Goal: Information Seeking & Learning: Learn about a topic

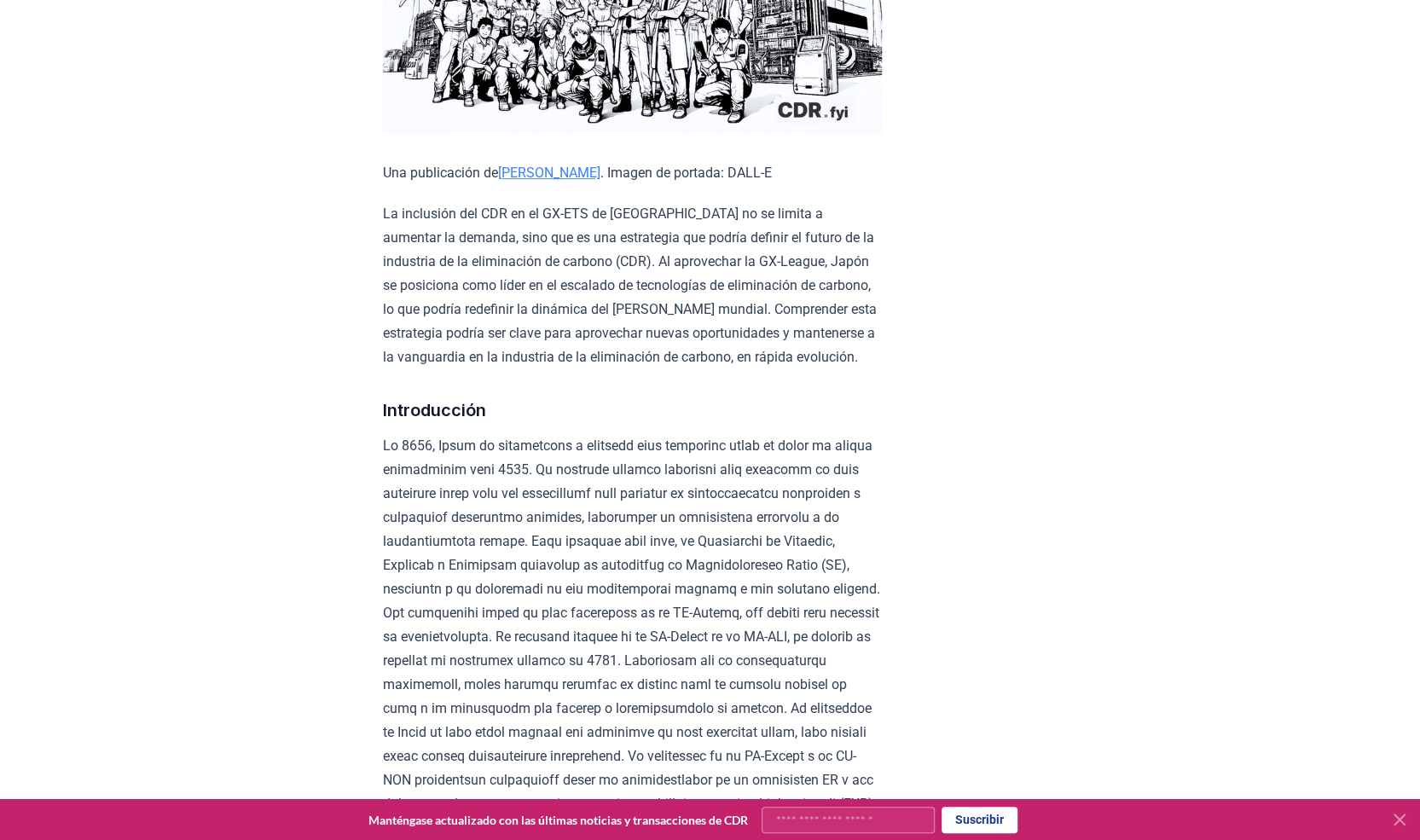
scroll to position [466, 0]
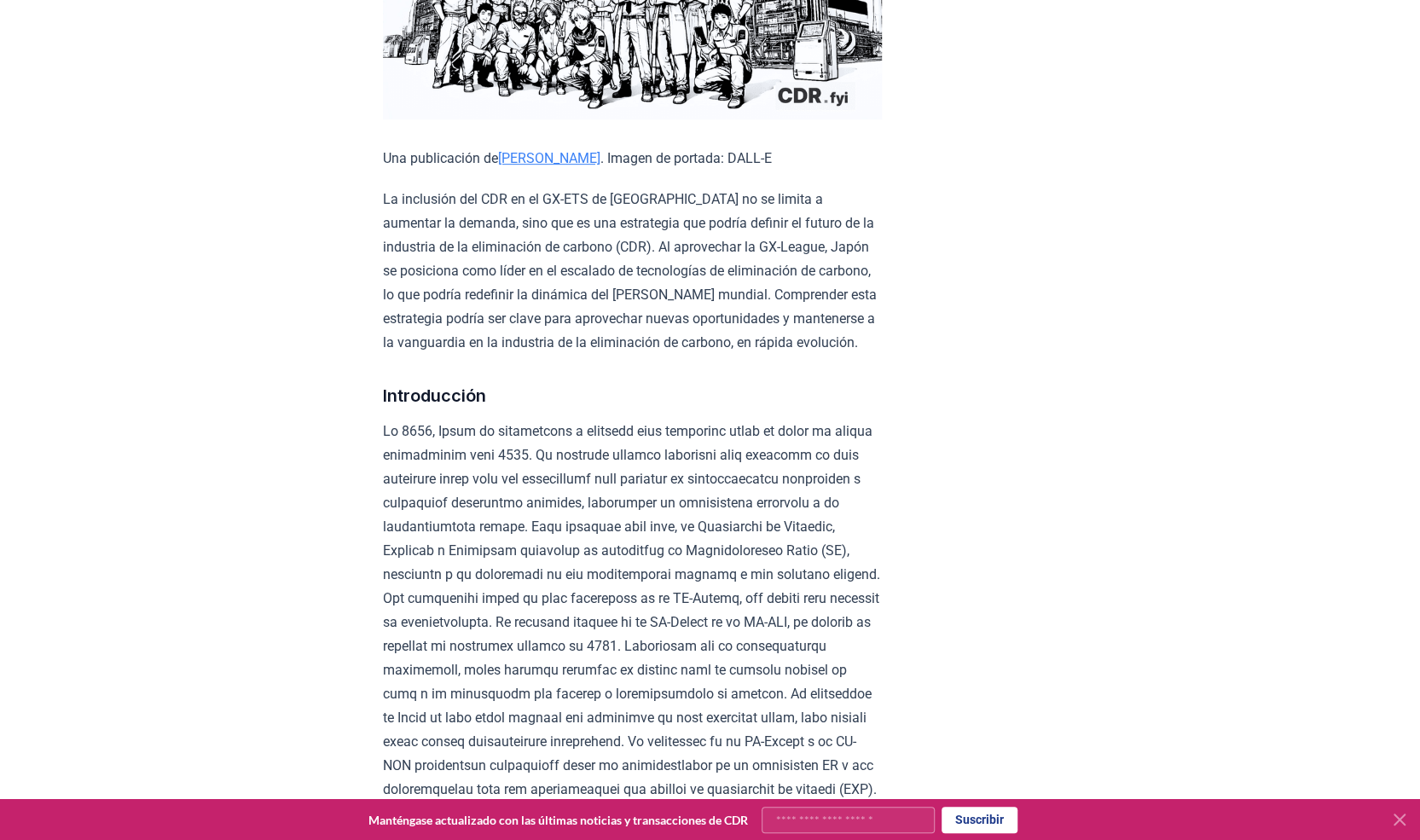
click at [499, 550] on font at bounding box center [631, 609] width 498 height 374
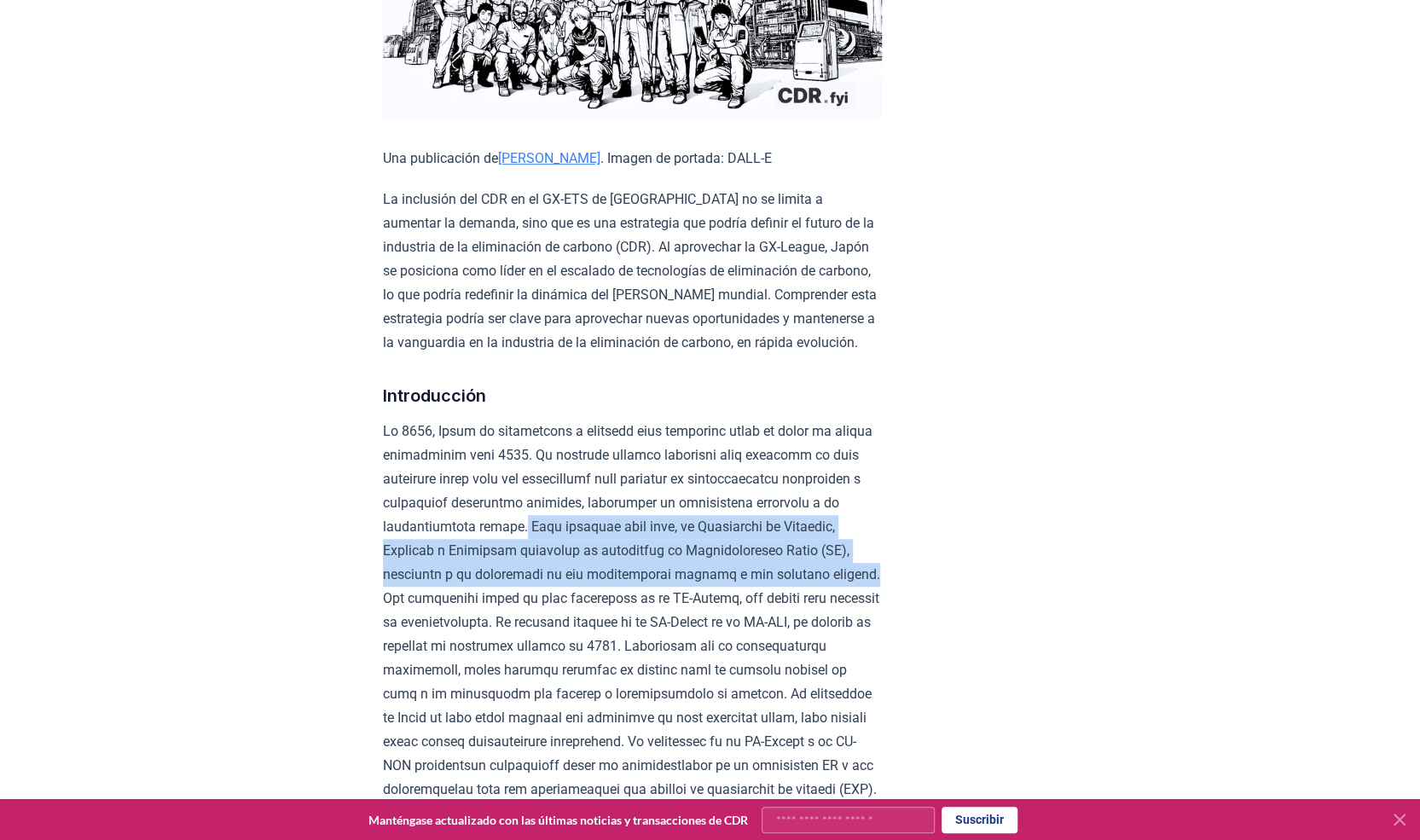
drag, startPoint x: 616, startPoint y: 547, endPoint x: 429, endPoint y: 616, distance: 199.3
click at [429, 616] on font at bounding box center [631, 609] width 498 height 374
copy font "Para alcanzar esta meta, el Ministerio de Economía, Comercio e Industria introd…"
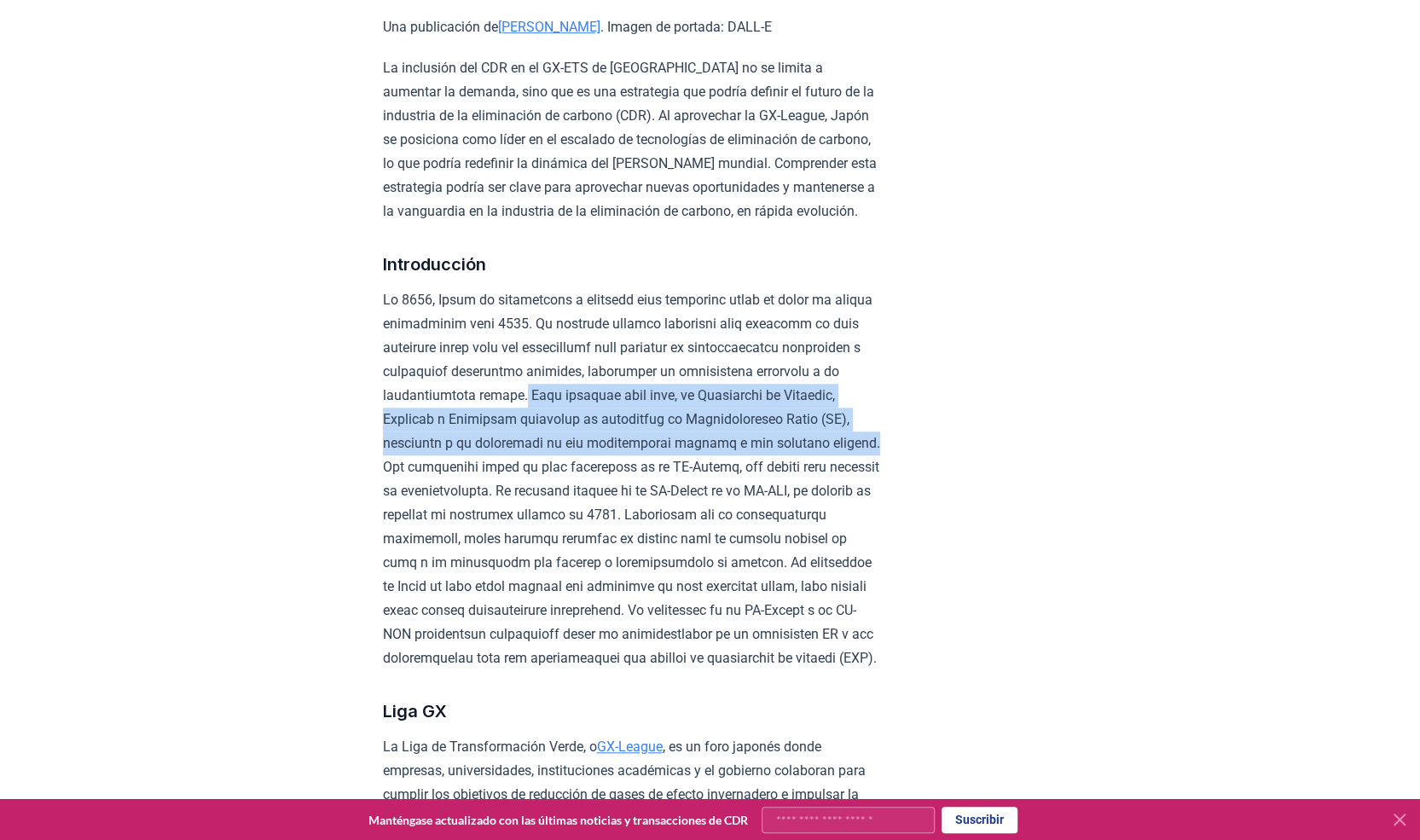
scroll to position [637, 0]
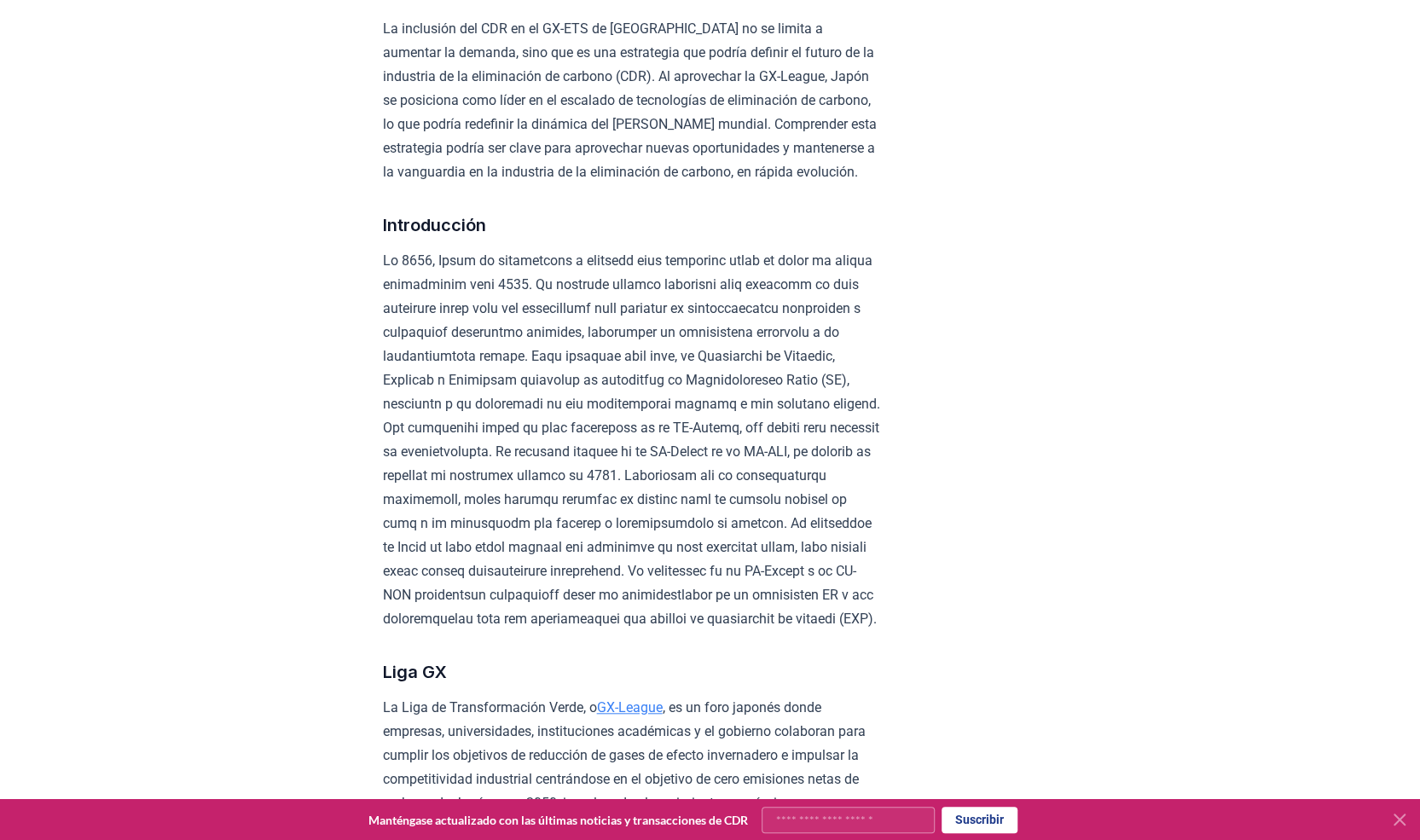
click at [557, 469] on font at bounding box center [631, 439] width 498 height 374
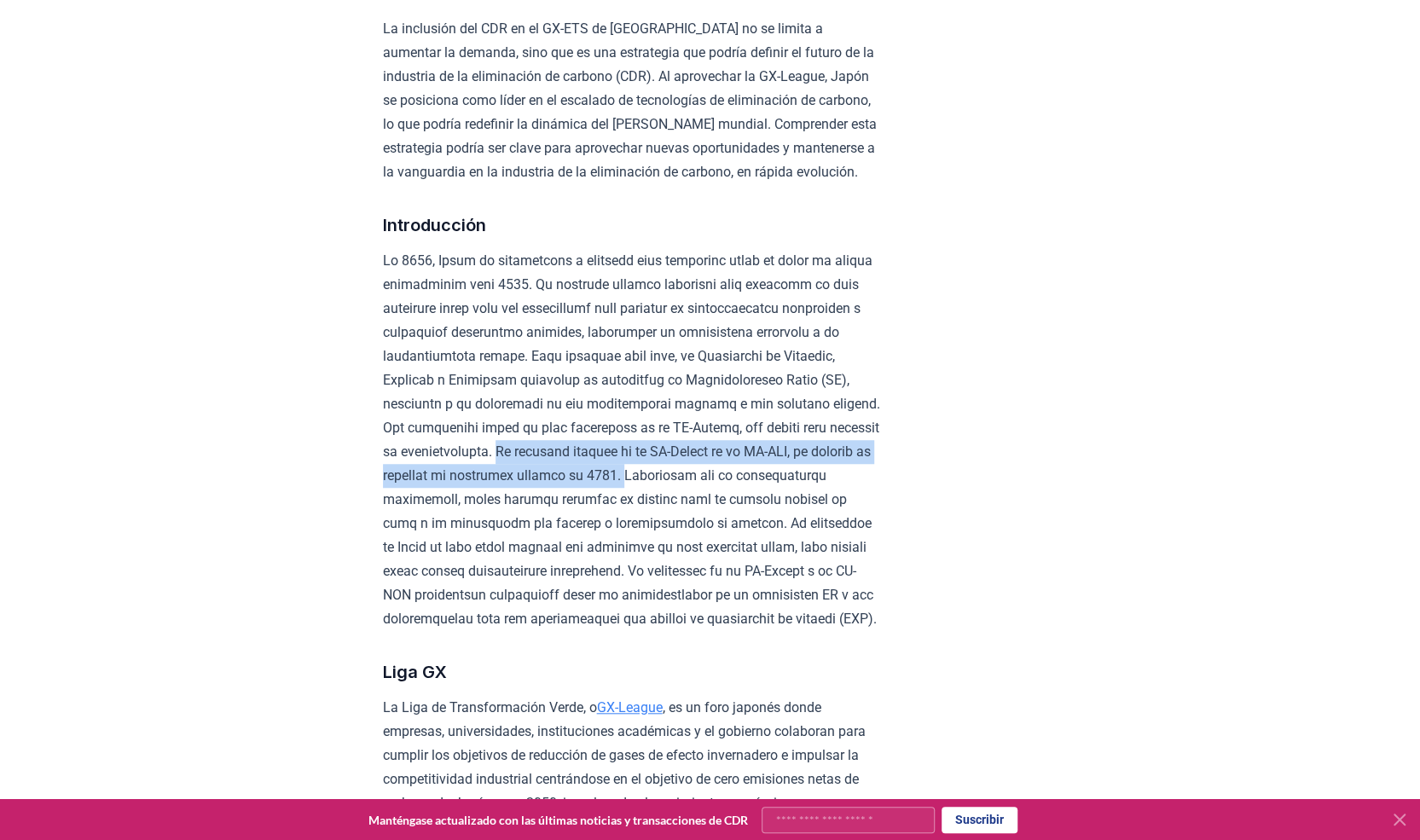
drag, startPoint x: 559, startPoint y: 473, endPoint x: 726, endPoint y: 502, distance: 169.5
click at [726, 502] on font at bounding box center [631, 439] width 498 height 374
copy font "Un elemento central de la GX-League es el GX-ETS, un sistema de comercio de emi…"
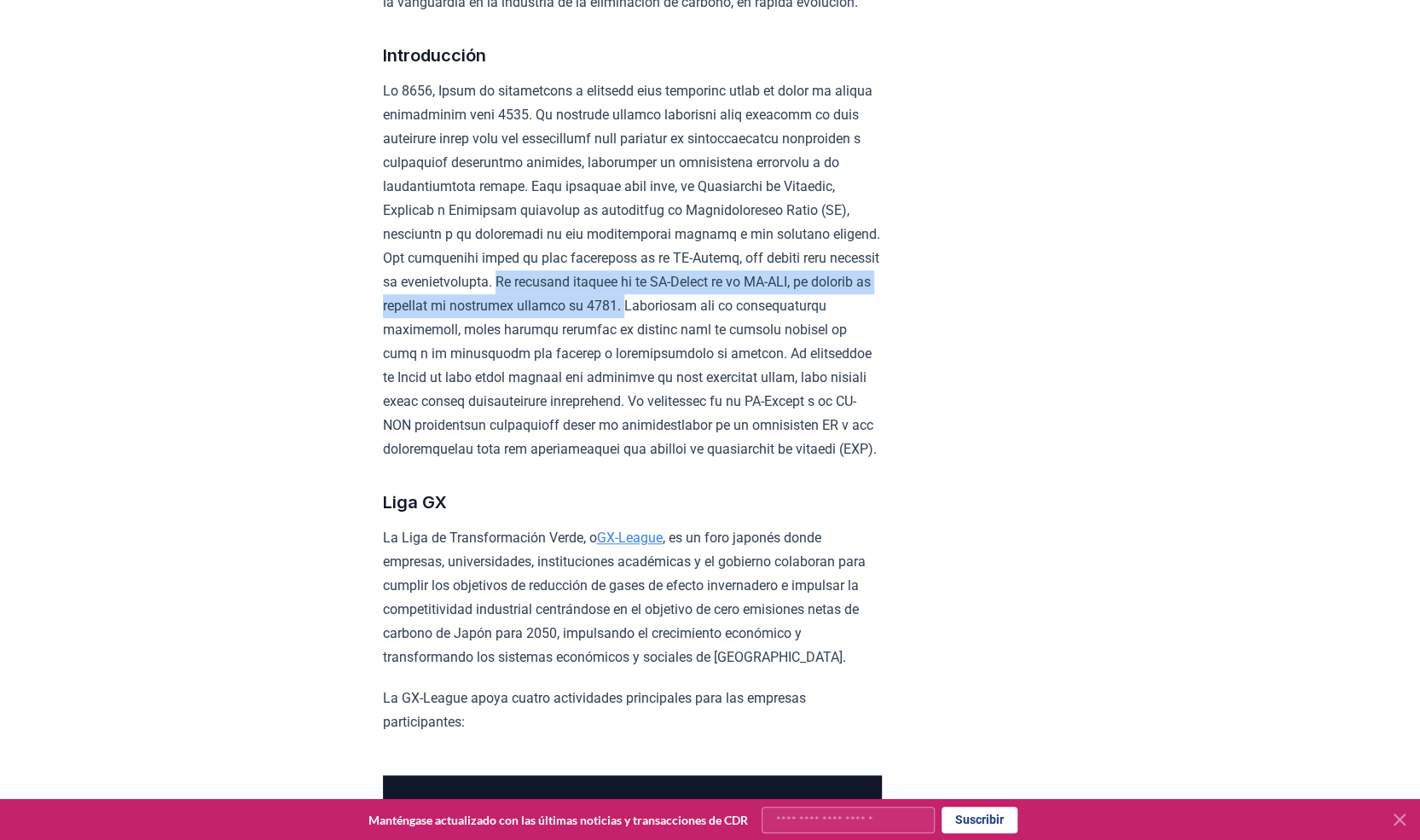
scroll to position [806, 0]
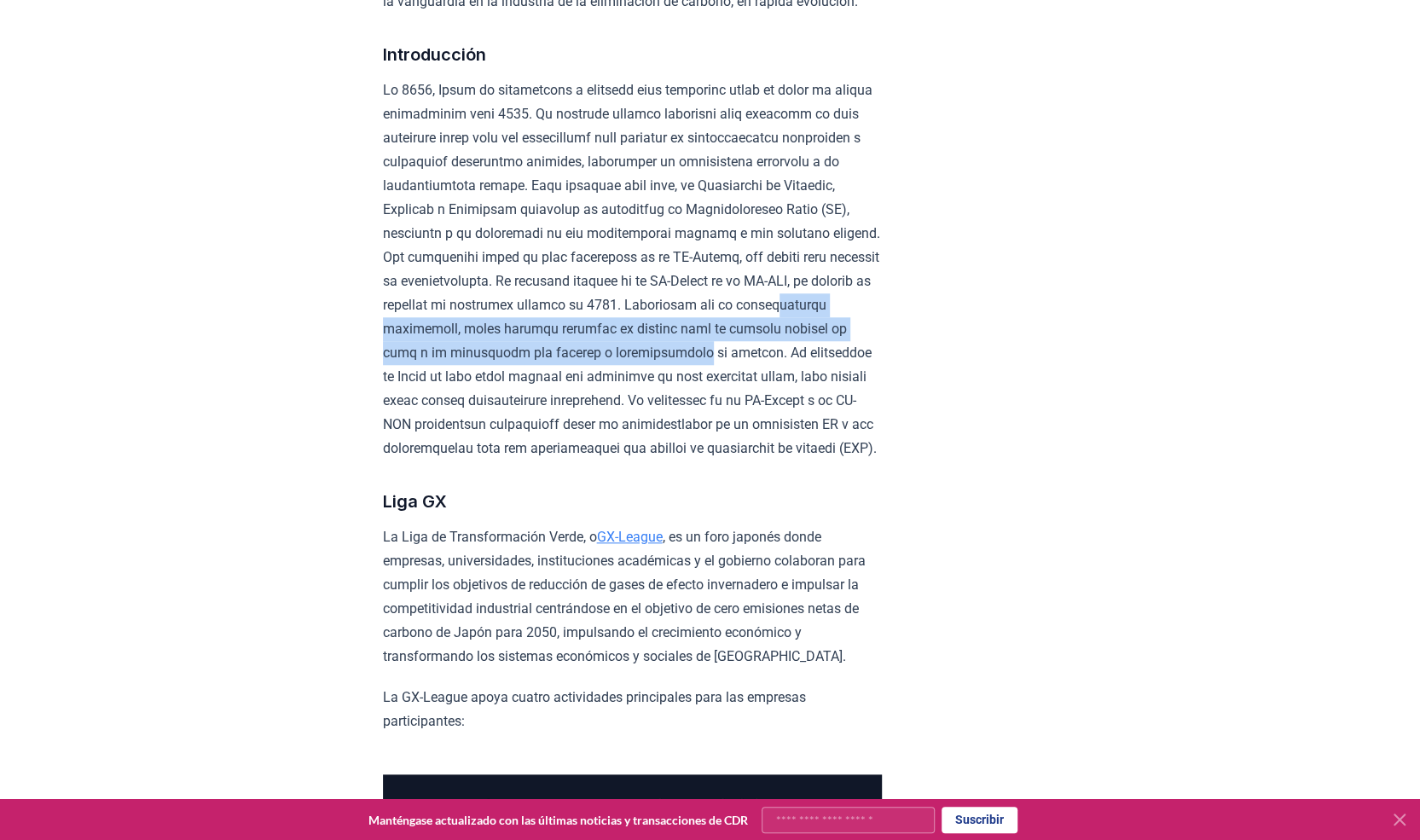
drag, startPoint x: 416, startPoint y: 349, endPoint x: 755, endPoint y: 364, distance: 339.3
click at [755, 364] on font at bounding box center [631, 269] width 498 height 374
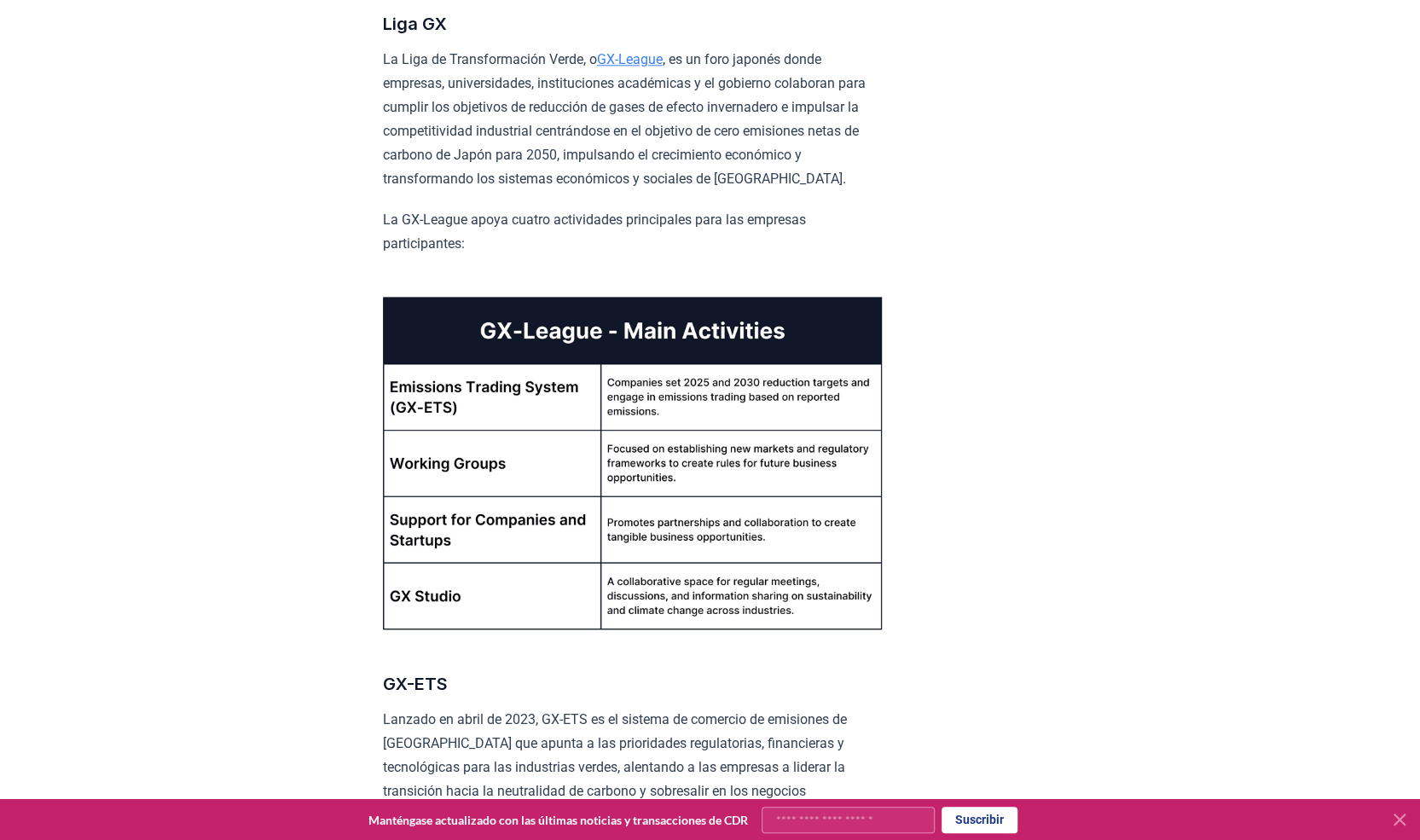
scroll to position [1705, 0]
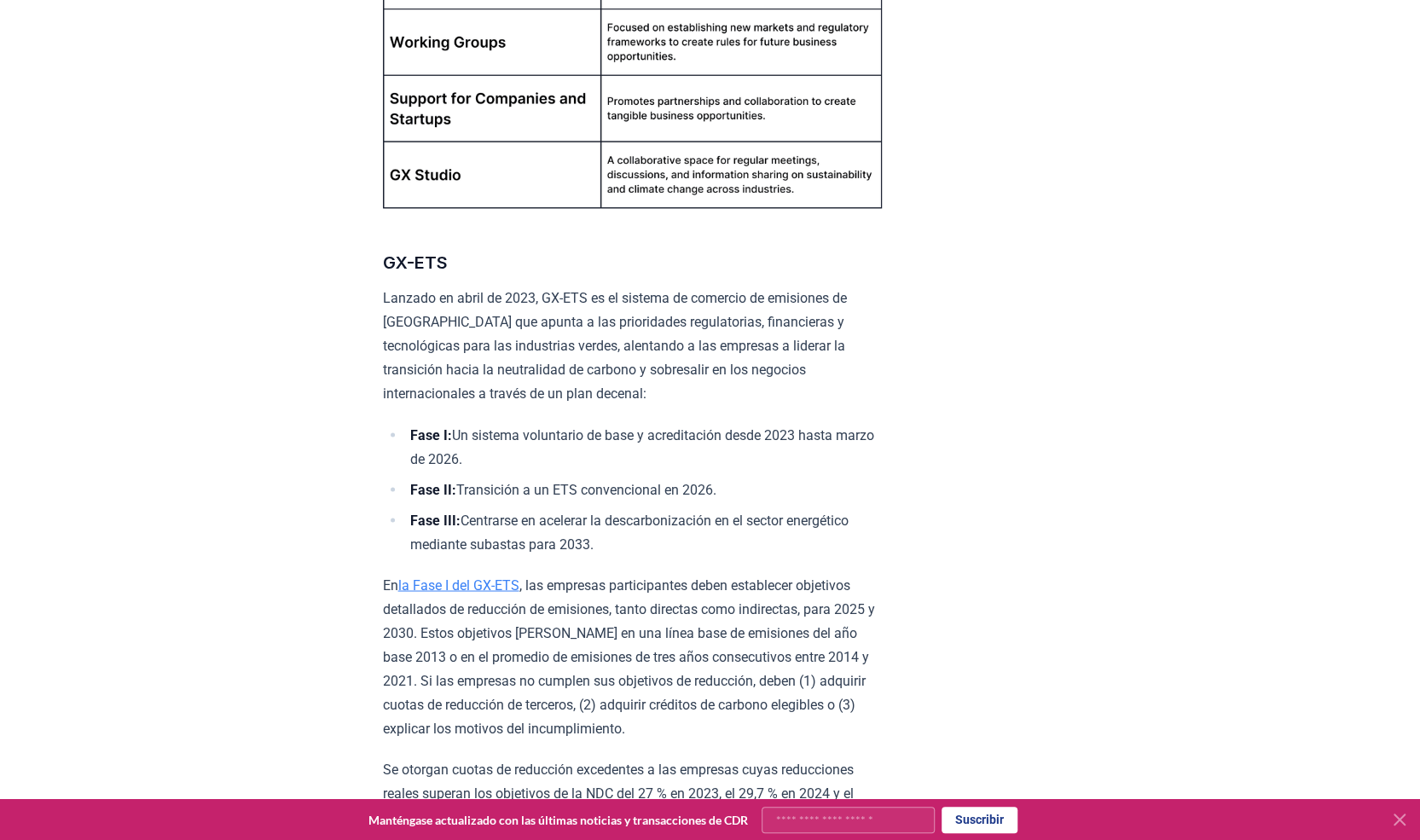
drag, startPoint x: 613, startPoint y: 581, endPoint x: 395, endPoint y: 480, distance: 240.3
click at [395, 480] on ul "Fase I: Un sistema voluntario de base y acreditación desde 2023 hasta marzo de …" at bounding box center [632, 489] width 499 height 133
copy ul "Fase I: Un sistema voluntario de base y acreditación desde 2023 hasta marzo de …"
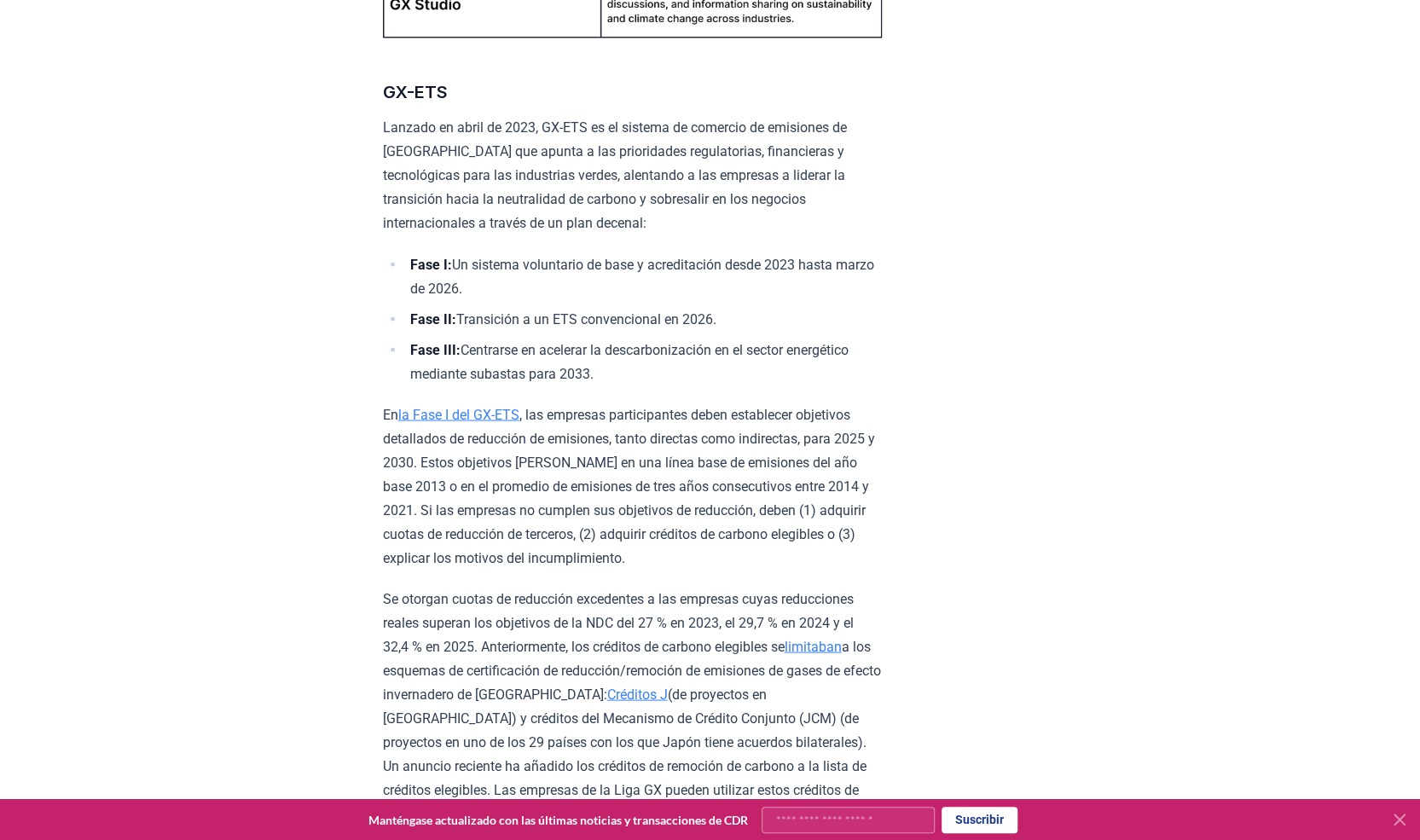
copy ul "Fase I: Un sistema voluntario de base y acreditación desde 2023 hasta marzo de …"
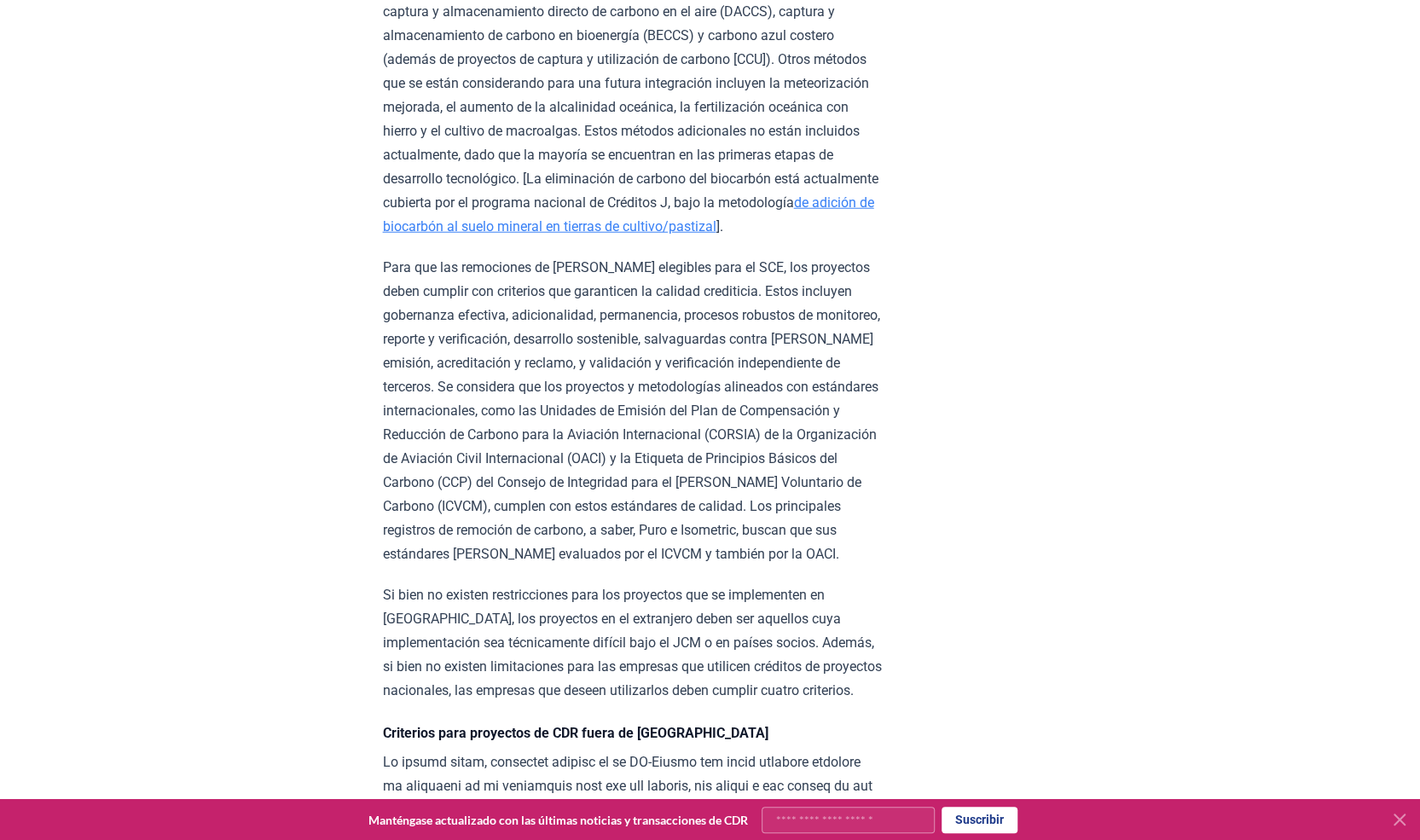
scroll to position [3410, 0]
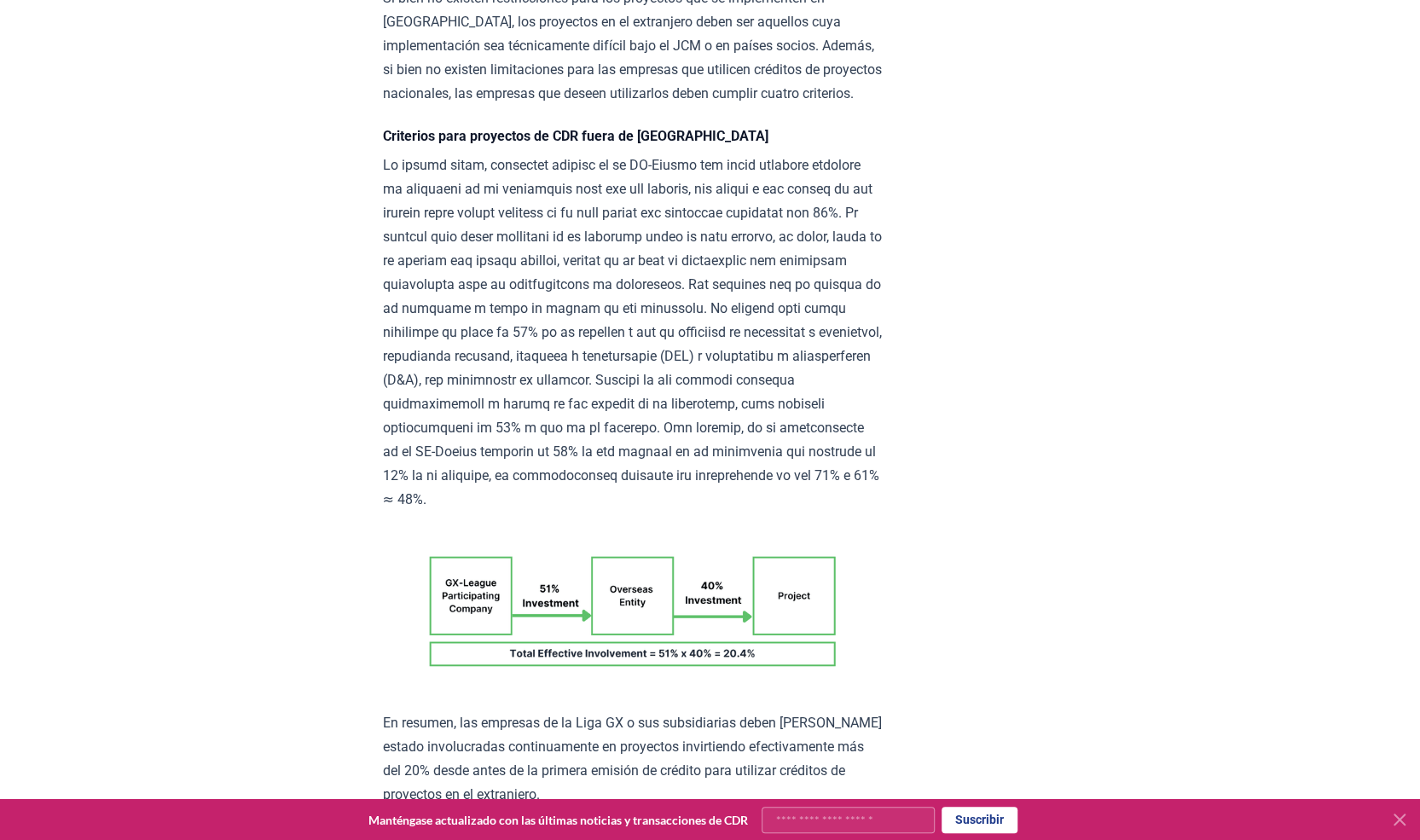
click at [738, 413] on font at bounding box center [632, 331] width 499 height 350
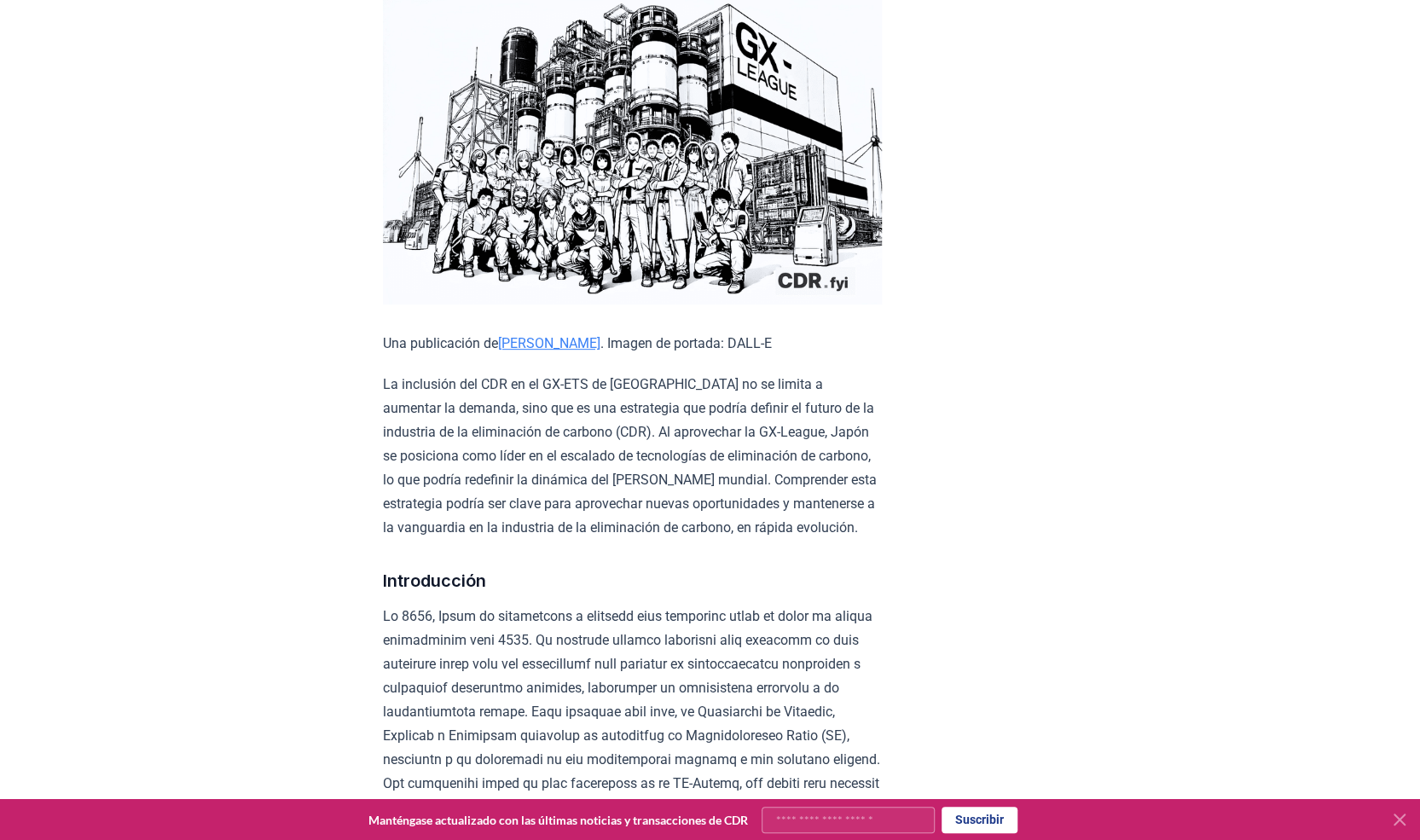
scroll to position [341, 0]
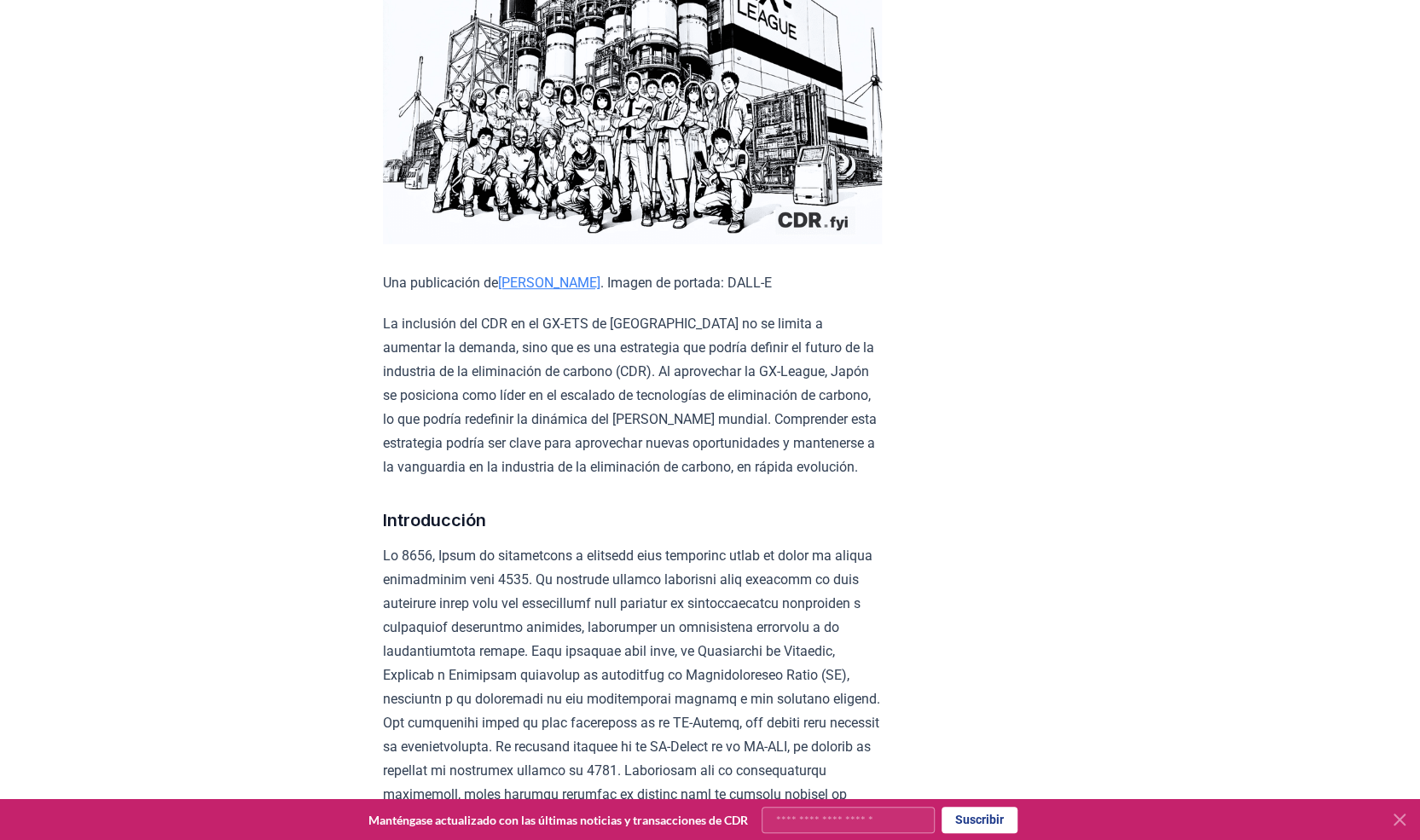
drag, startPoint x: 643, startPoint y: 516, endPoint x: 761, endPoint y: 446, distance: 137.2
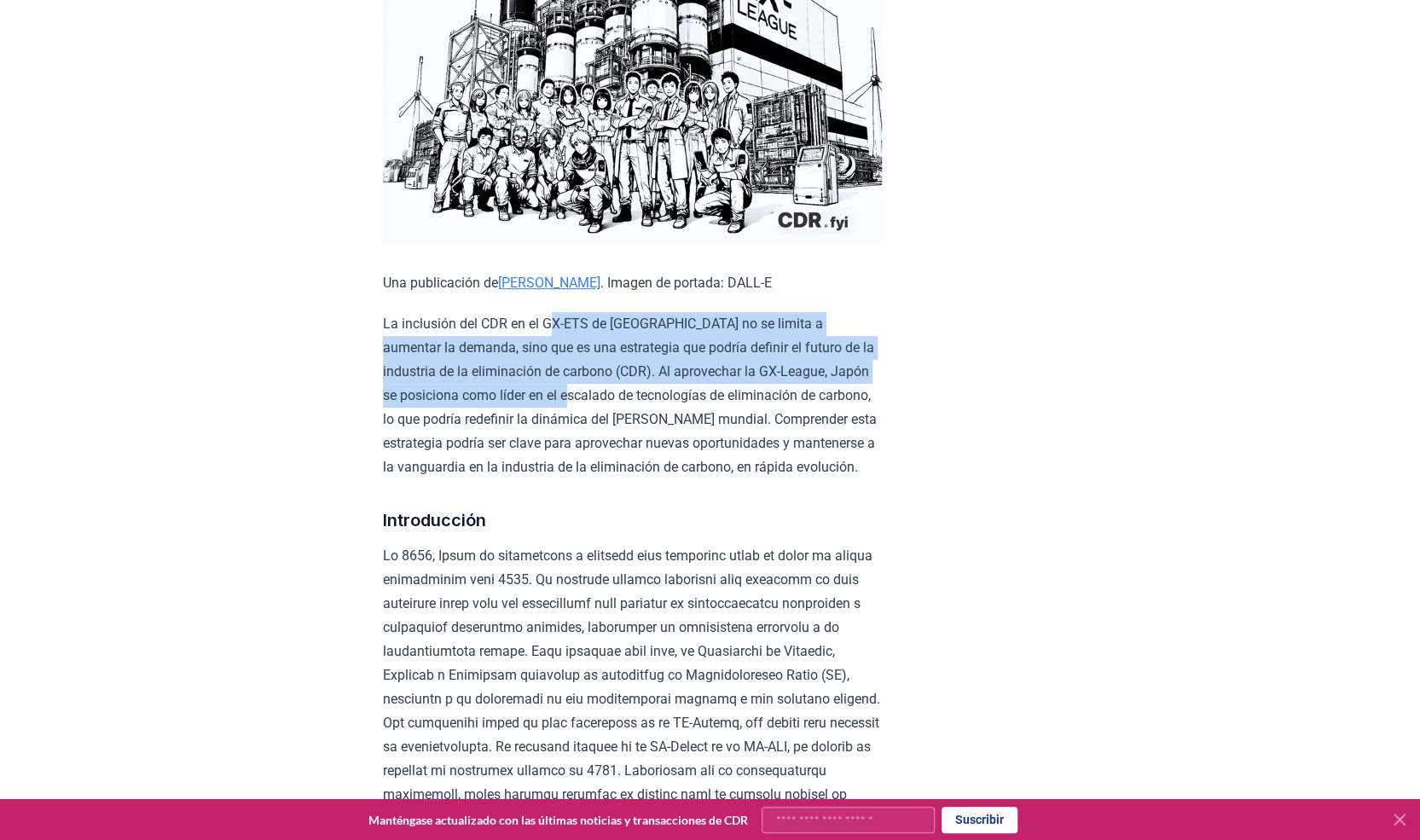
drag, startPoint x: 602, startPoint y: 385, endPoint x: 649, endPoint y: 391, distance: 47.4
click at [646, 391] on font "La inclusión del CDR en el GX-ETS de [GEOGRAPHIC_DATA] no se limita a aumentar …" at bounding box center [629, 395] width 494 height 160
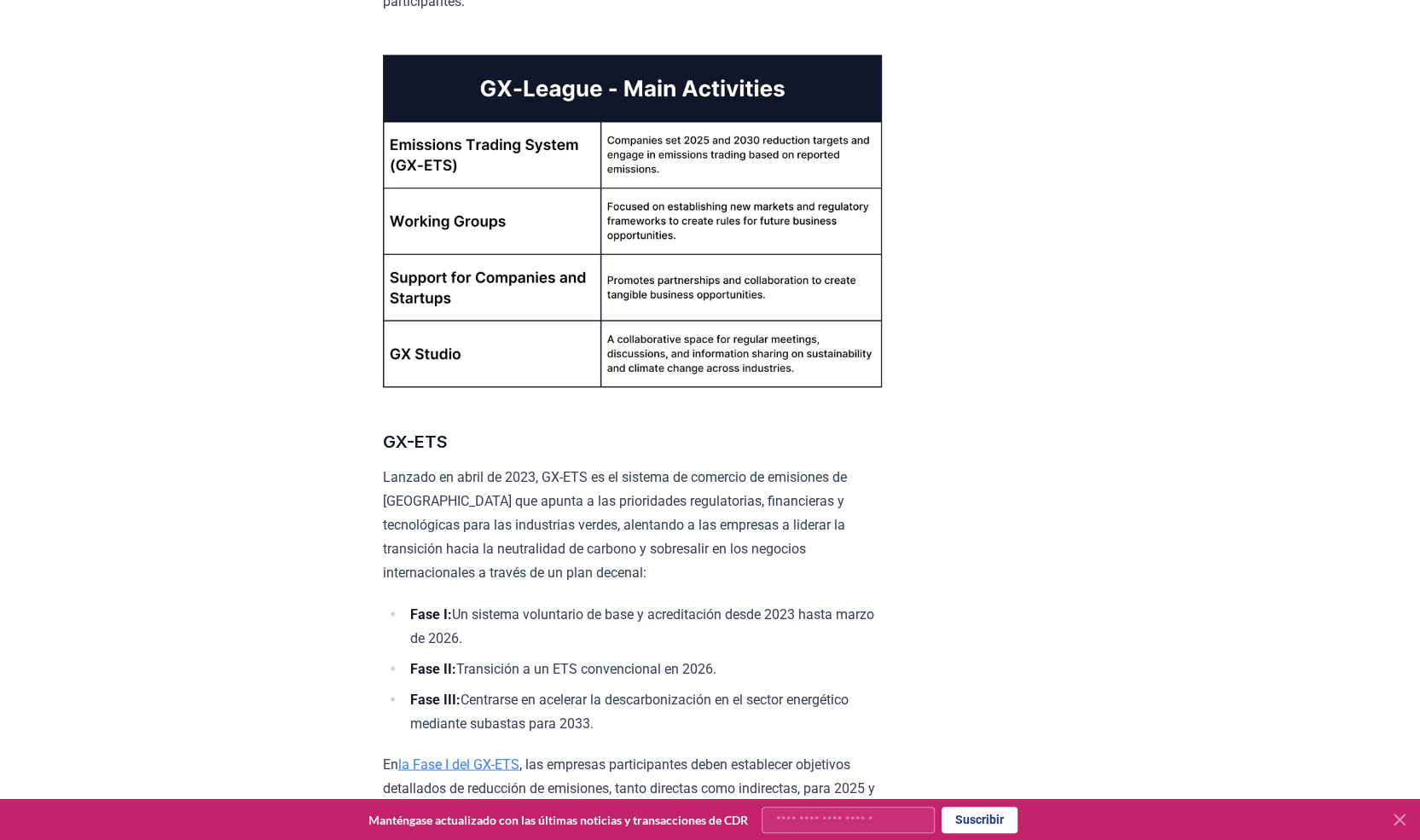
scroll to position [1953, 0]
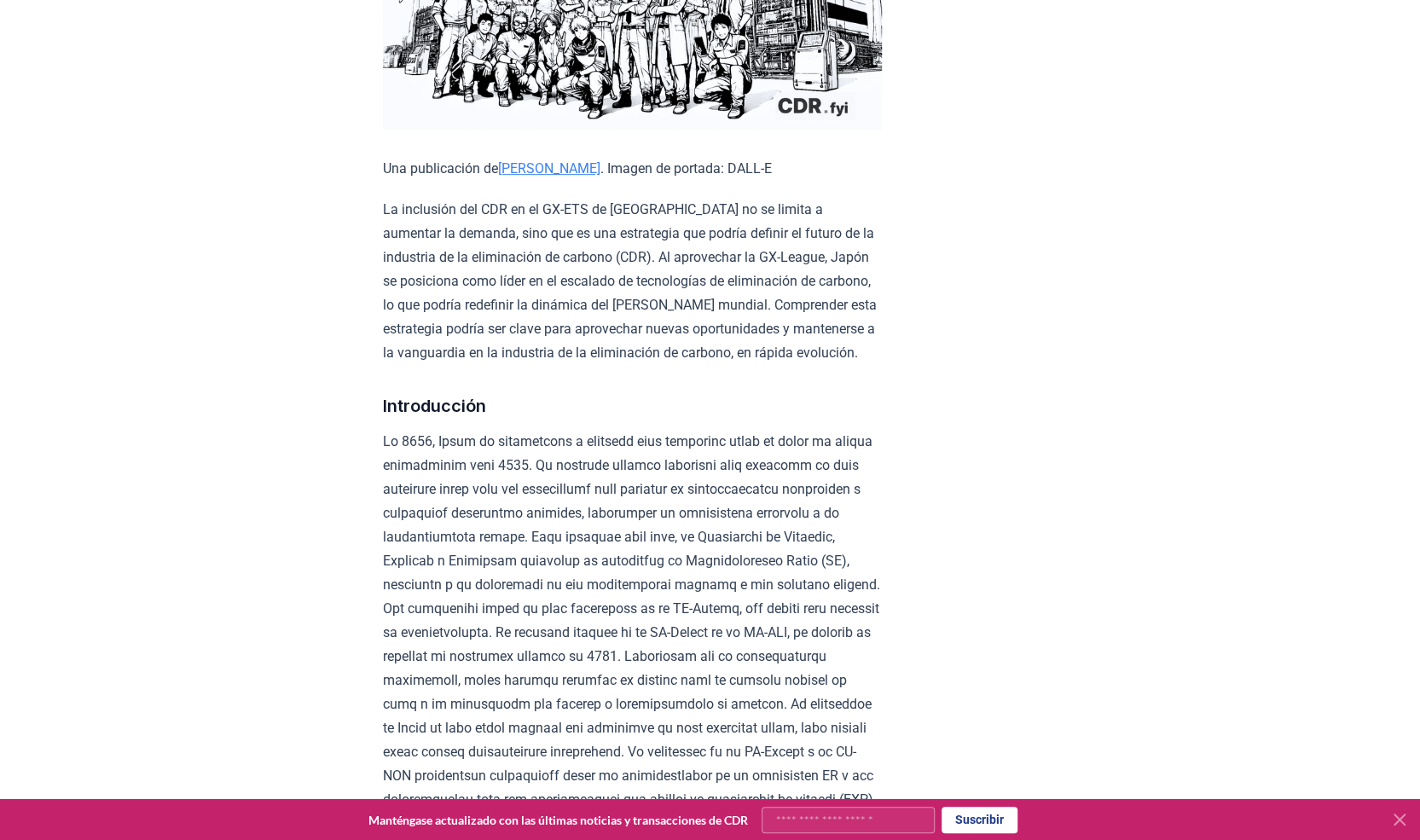
scroll to position [62, 0]
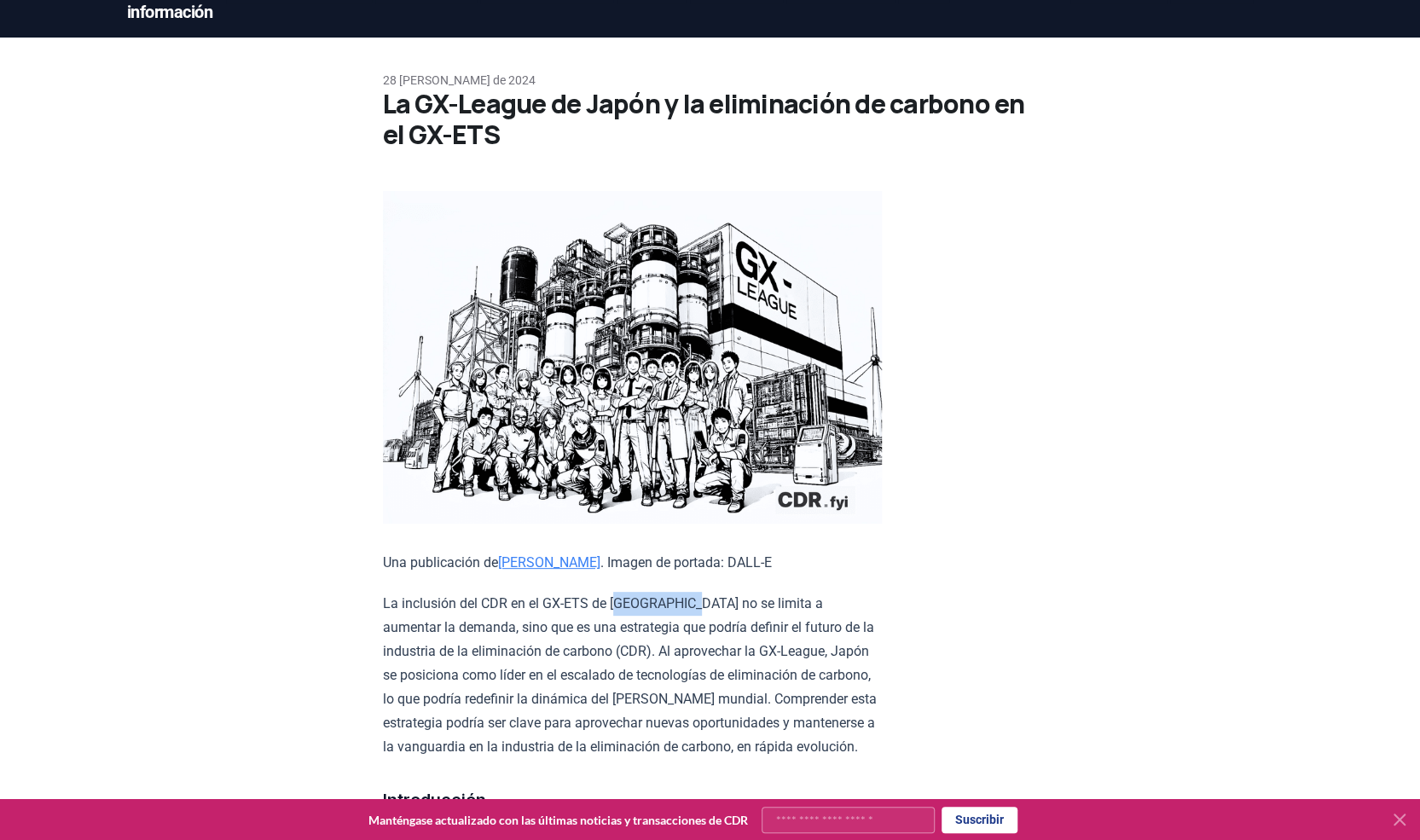
drag, startPoint x: 620, startPoint y: 596, endPoint x: 823, endPoint y: 596, distance: 203.0
click at [823, 596] on p "La inclusión del CDR en el GX-ETS de [GEOGRAPHIC_DATA] no se limita a aumentar …" at bounding box center [632, 675] width 499 height 167
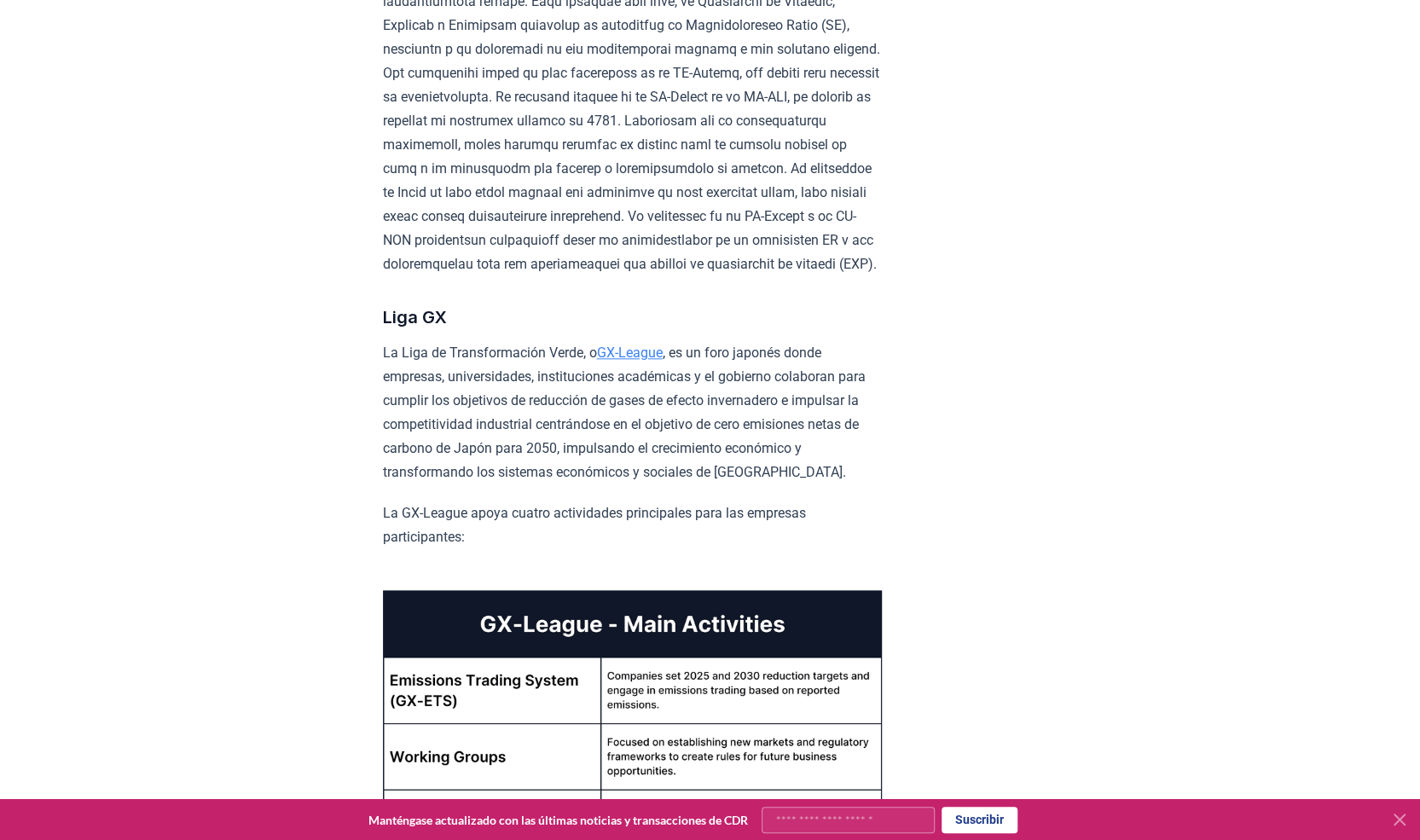
scroll to position [2027, 0]
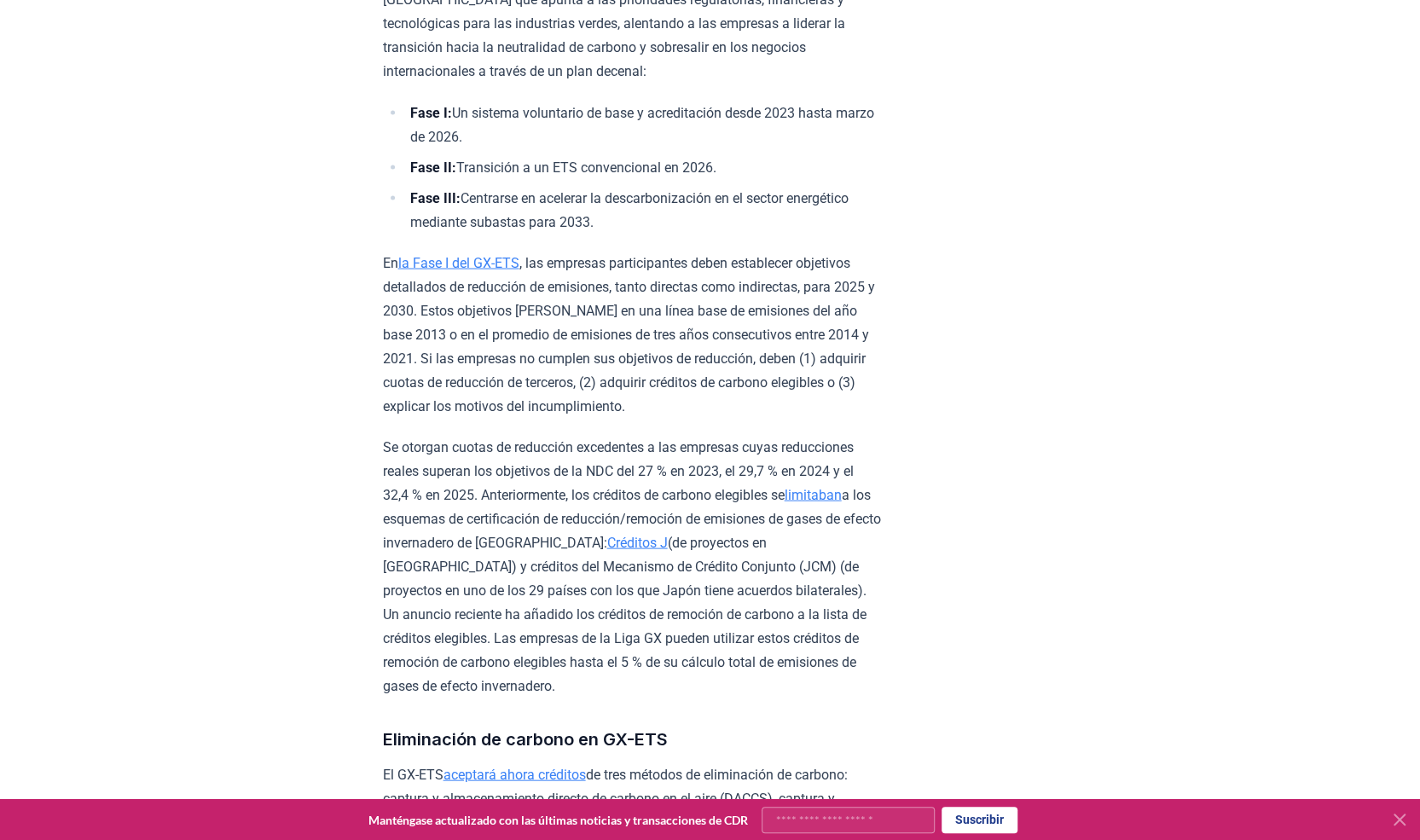
click at [553, 485] on font "Se otorgan cuotas de reducción excedentes a las empresas cuyas reducciones real…" at bounding box center [618, 470] width 471 height 64
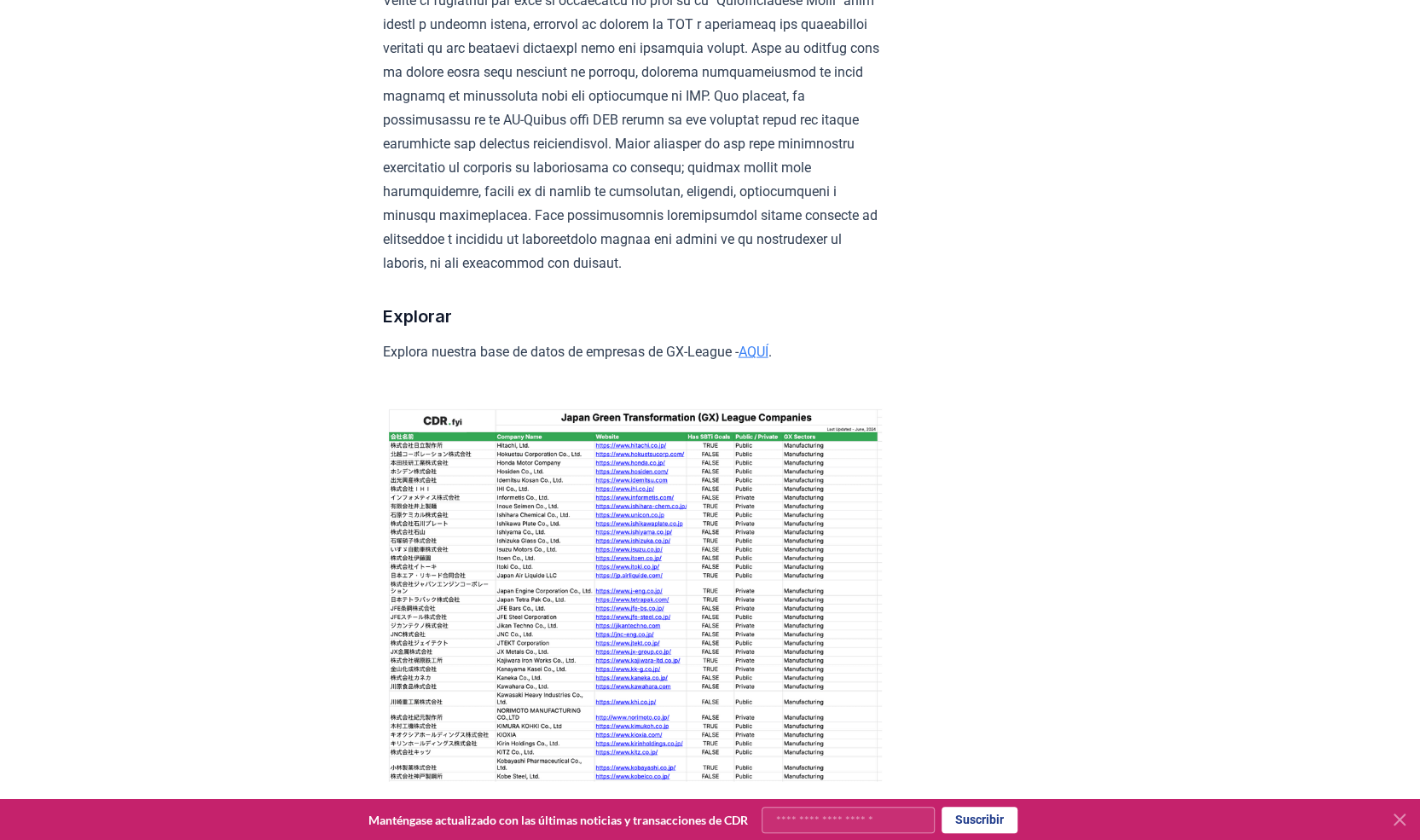
scroll to position [6684, 0]
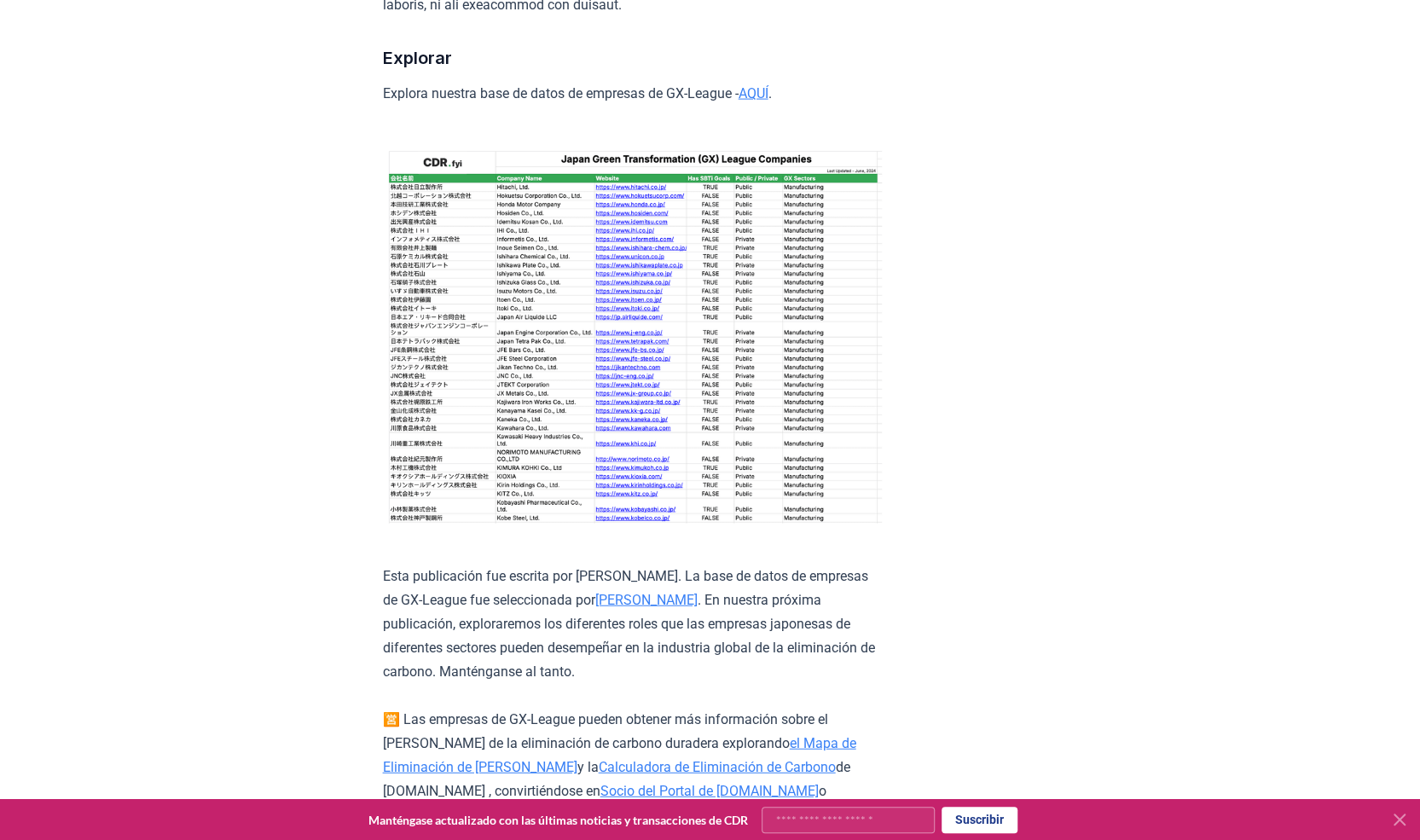
click at [530, 281] on img at bounding box center [632, 335] width 499 height 377
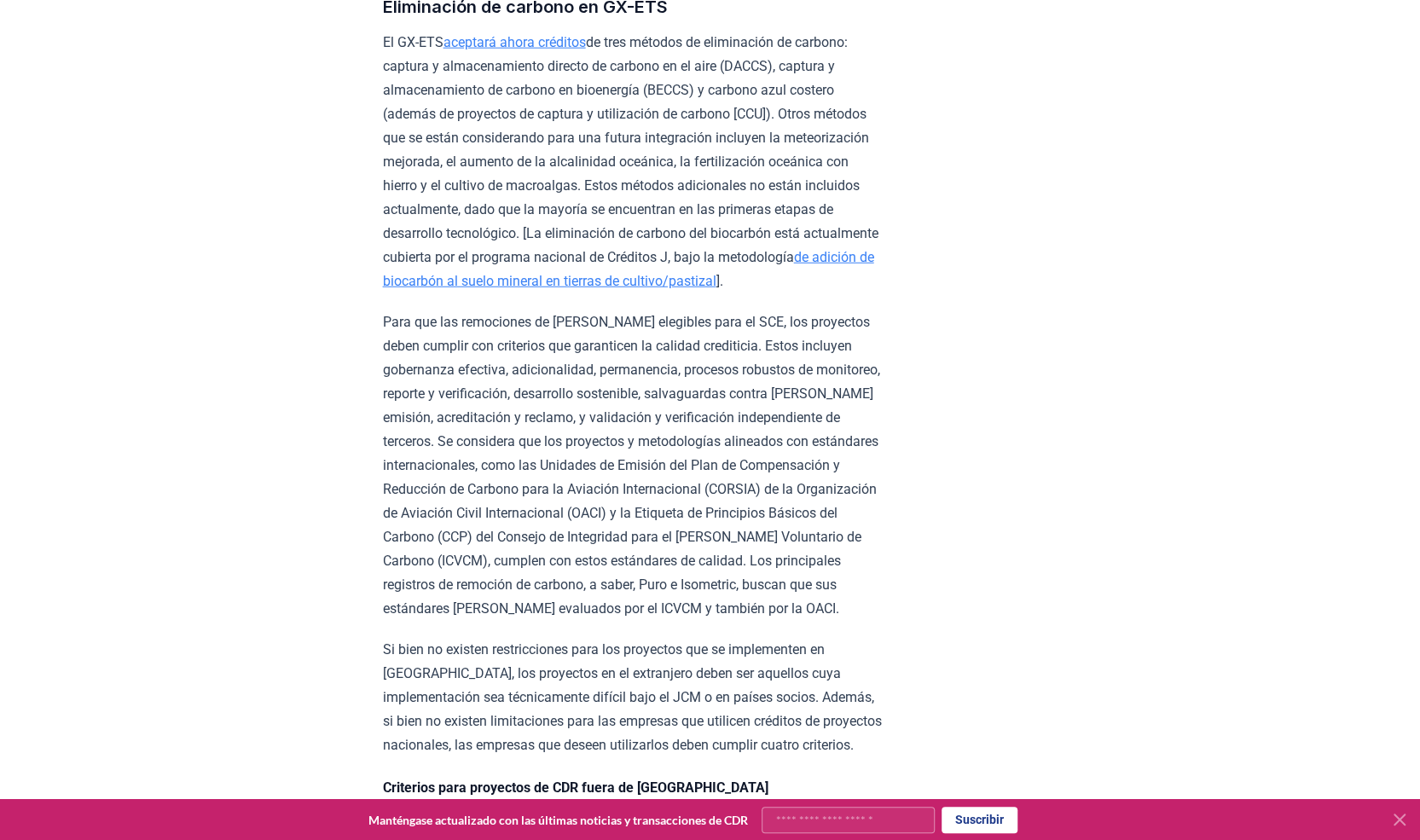
scroll to position [2635, 0]
